Goal: Task Accomplishment & Management: Manage account settings

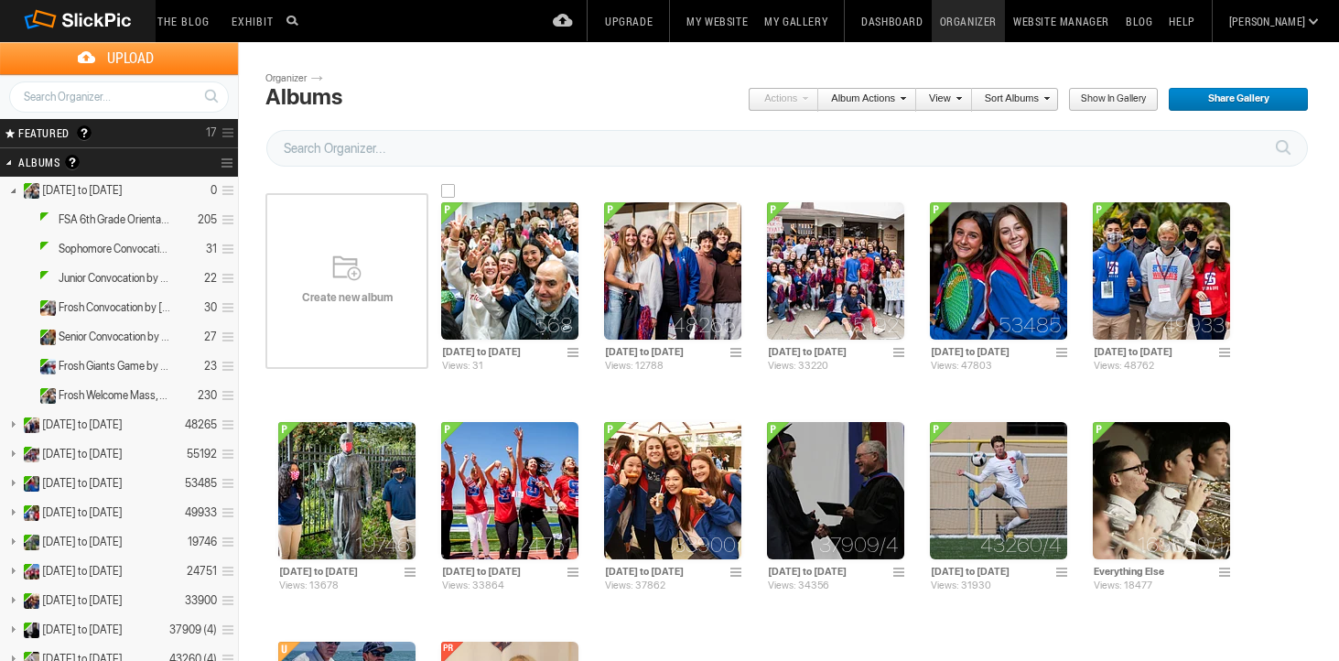
click at [500, 252] on img at bounding box center [509, 270] width 137 height 137
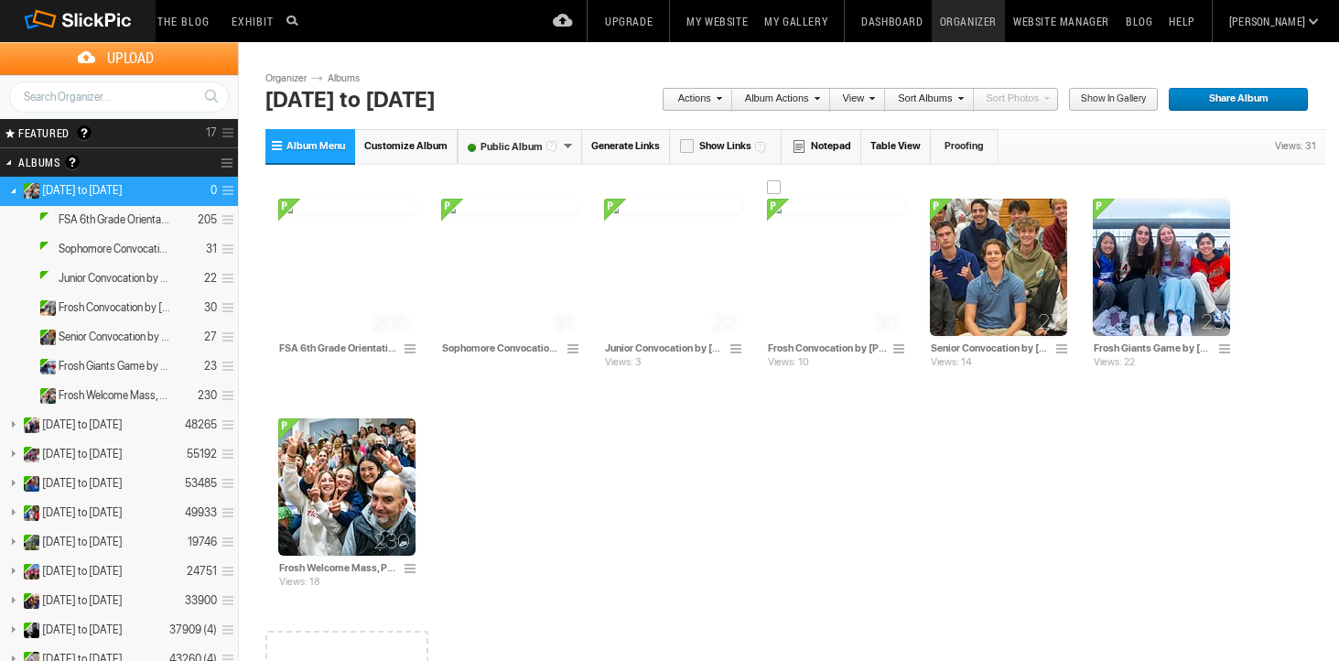
click at [798, 213] on img at bounding box center [835, 206] width 137 height 15
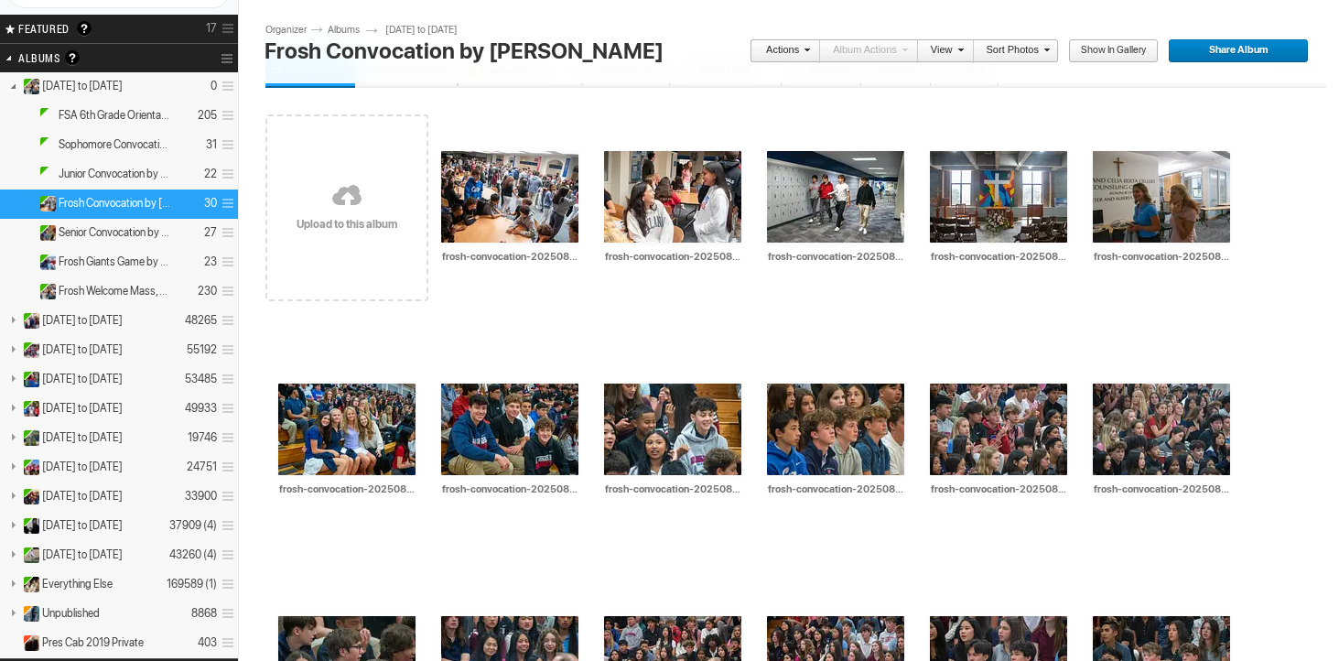
scroll to position [102, 0]
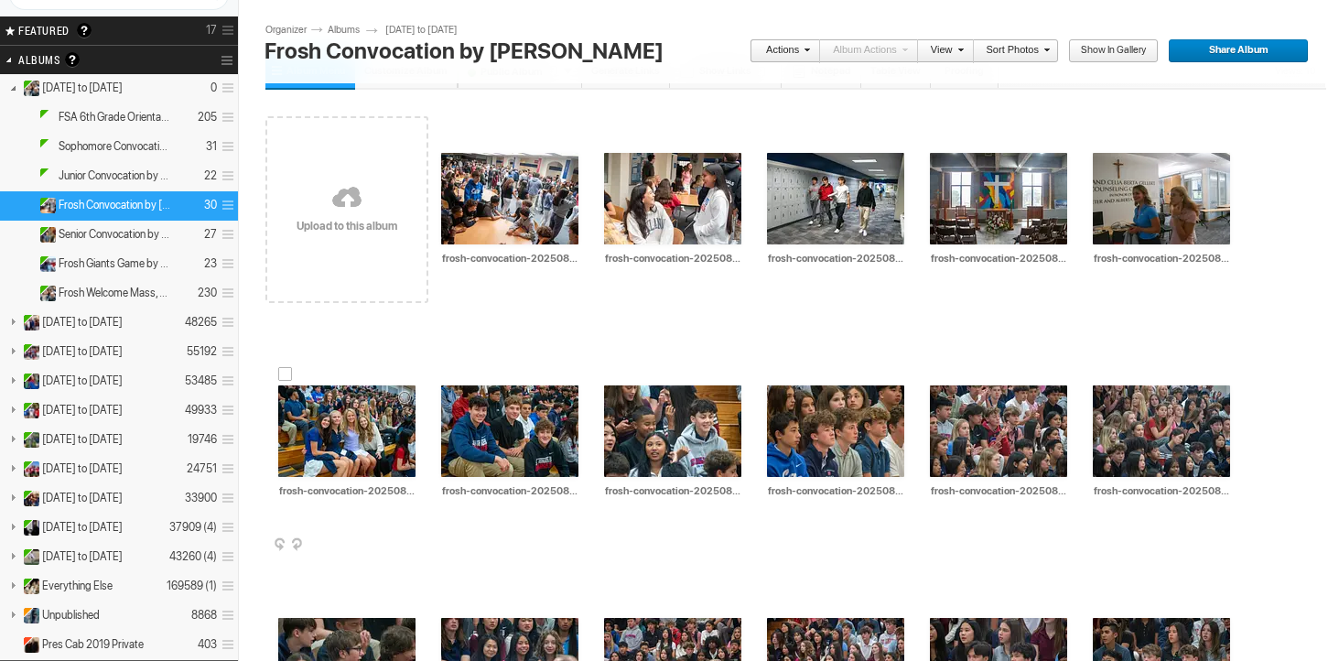
click at [419, 540] on span at bounding box center [413, 545] width 18 height 15
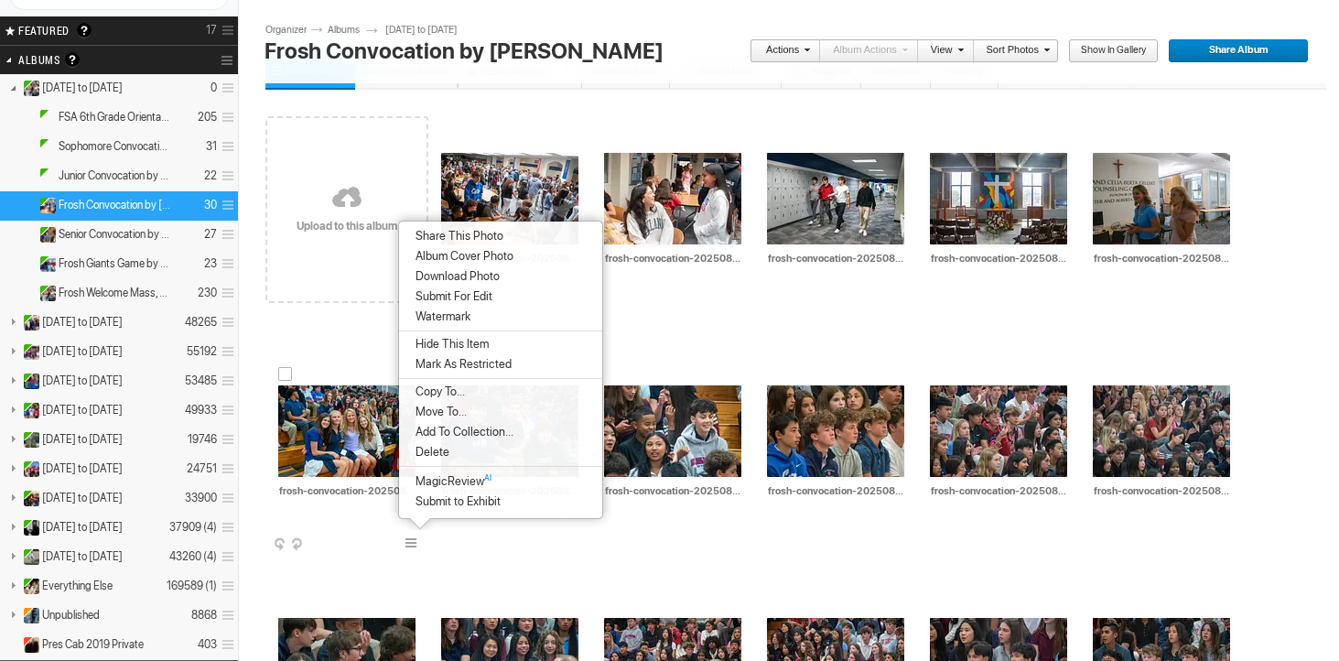
click at [342, 435] on img at bounding box center [346, 431] width 137 height 92
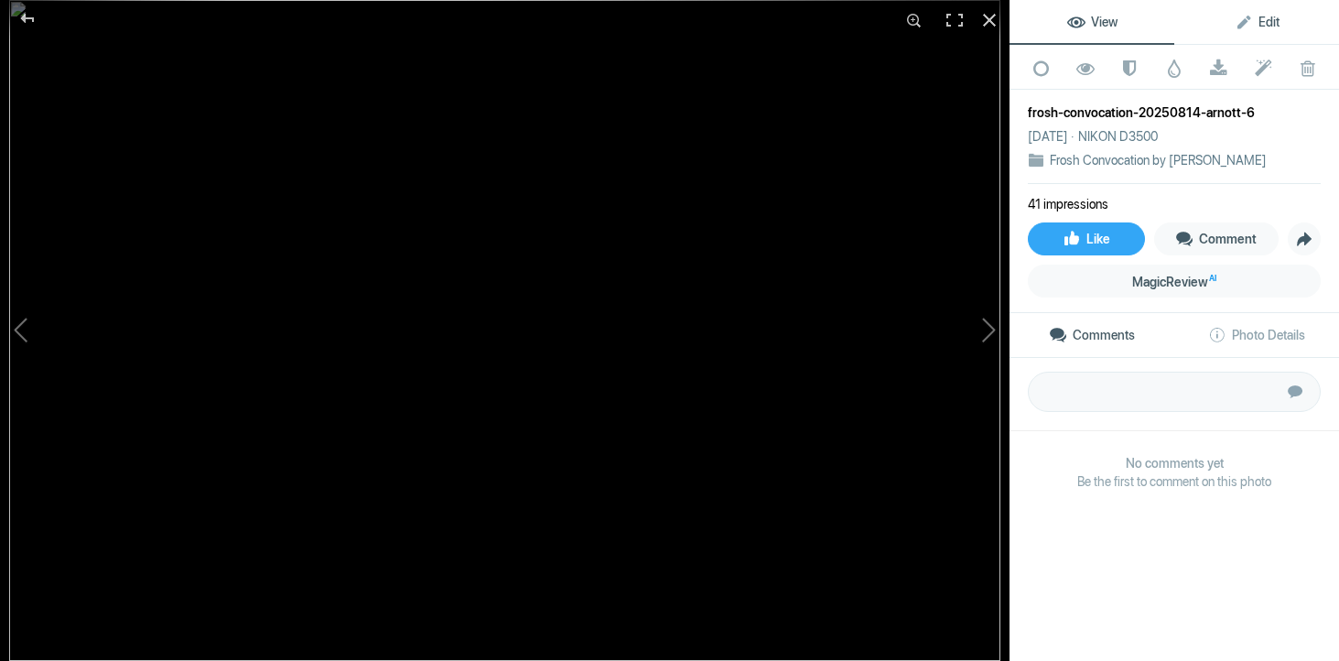
click at [1271, 13] on link "Edit" at bounding box center [1256, 22] width 165 height 44
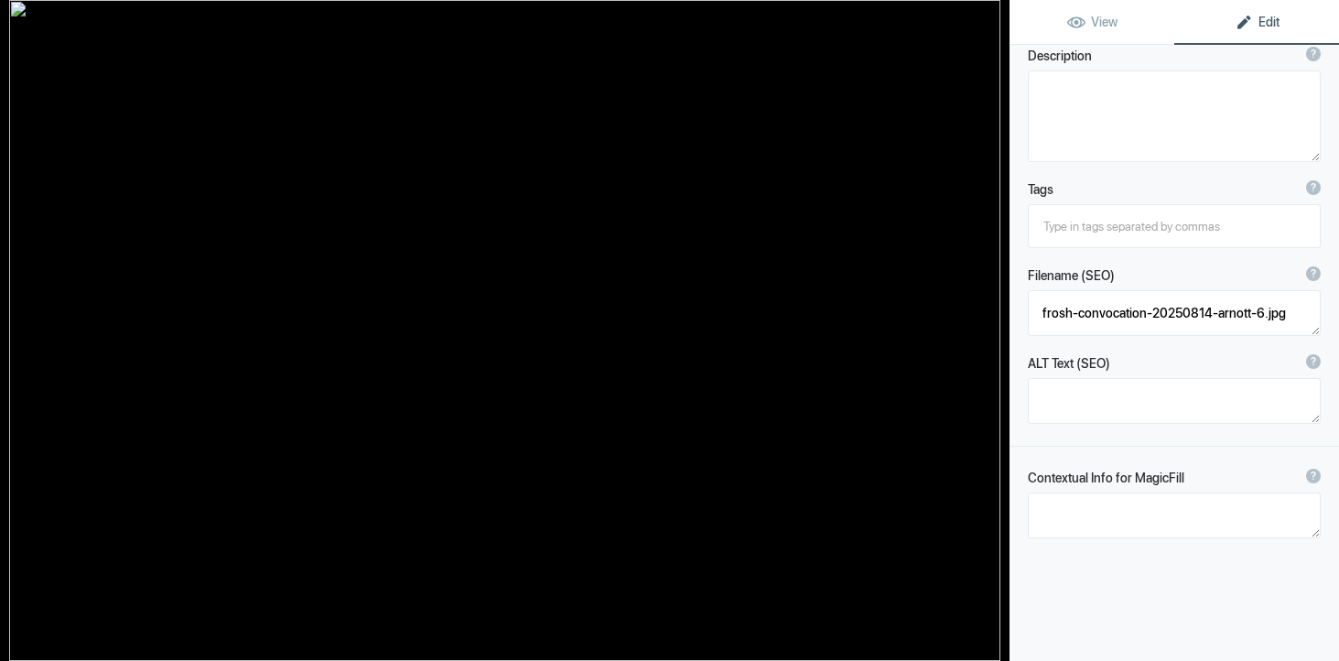
scroll to position [230, 0]
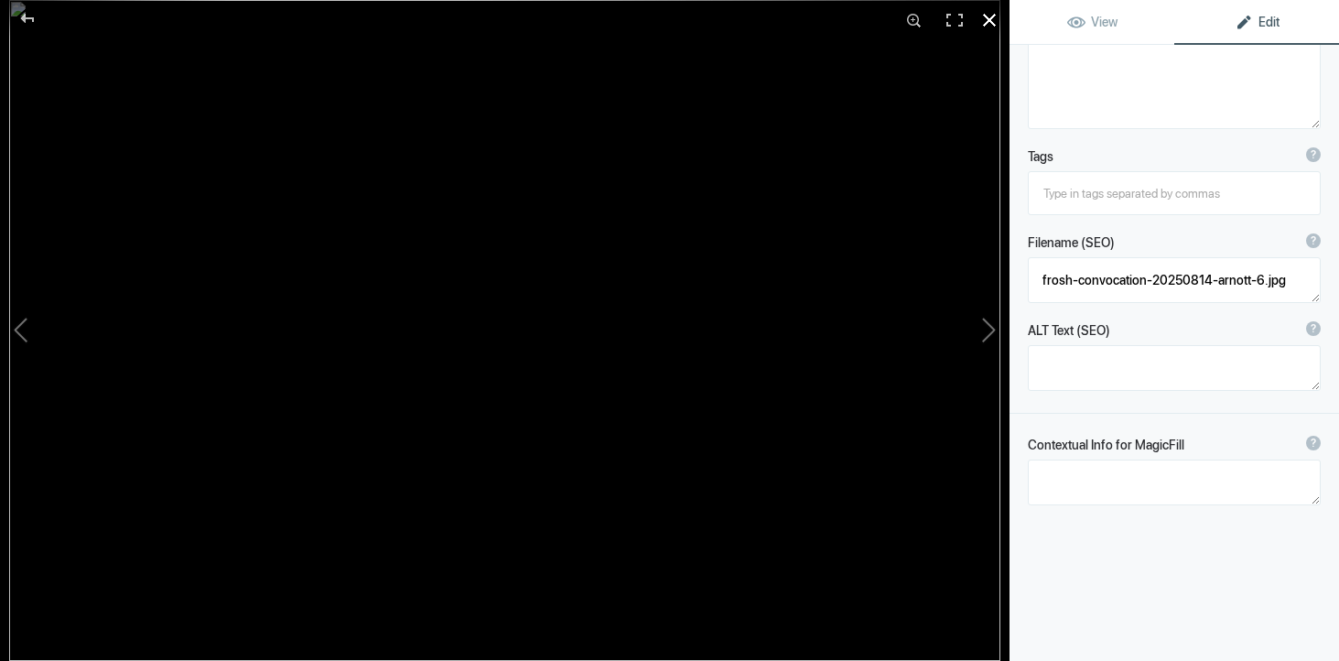
click at [987, 22] on div at bounding box center [989, 20] width 40 height 40
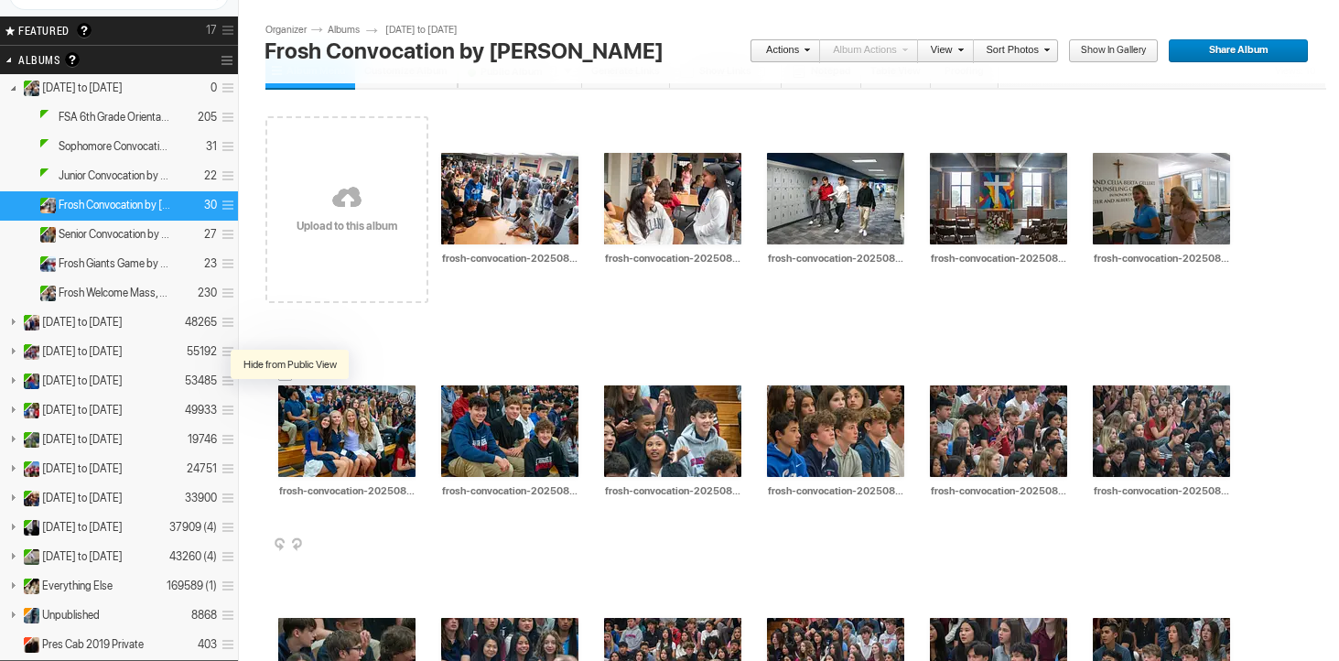
click at [293, 396] on div at bounding box center [291, 398] width 18 height 18
click at [353, 202] on link at bounding box center [346, 198] width 163 height 211
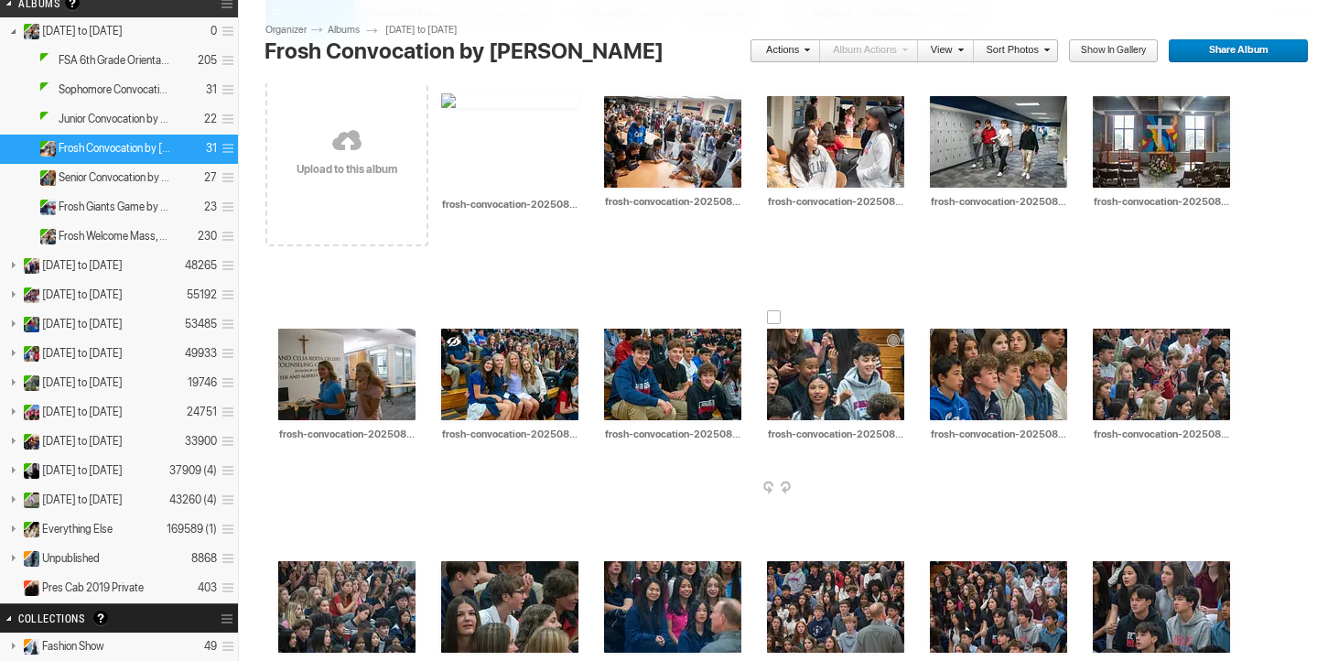
scroll to position [69, 0]
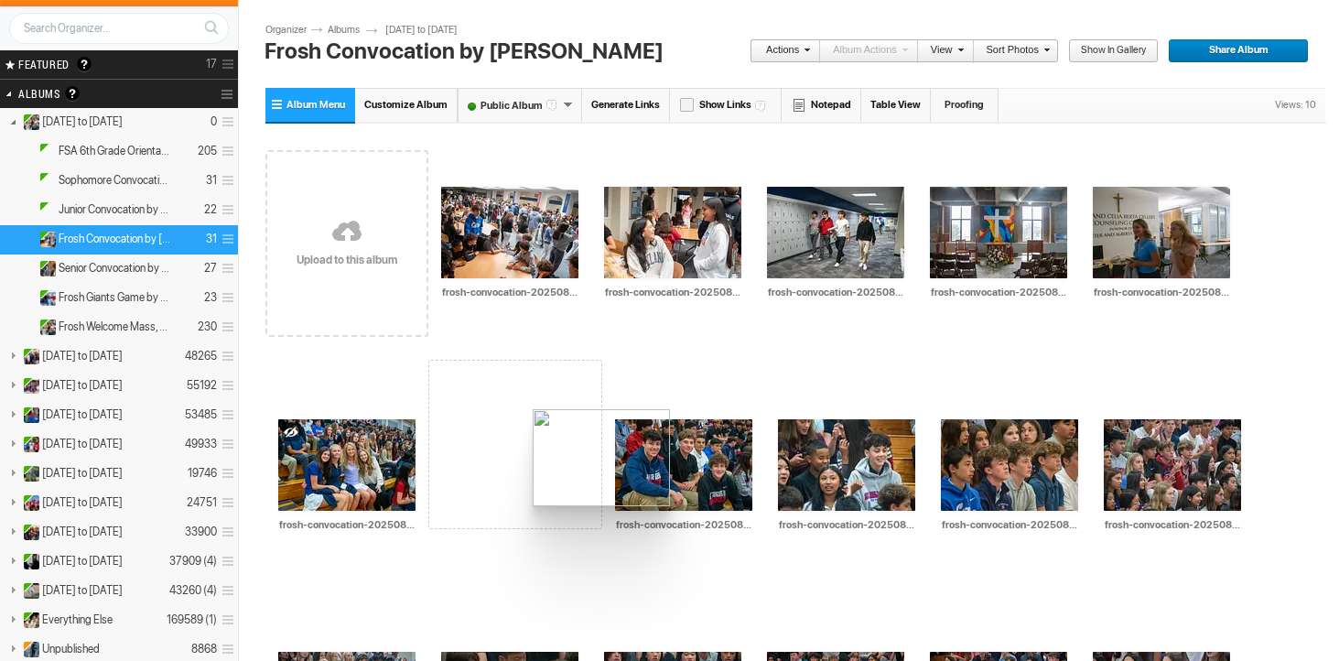
drag, startPoint x: 513, startPoint y: 252, endPoint x: 534, endPoint y: 409, distance: 158.7
